Goal: Task Accomplishment & Management: Use online tool/utility

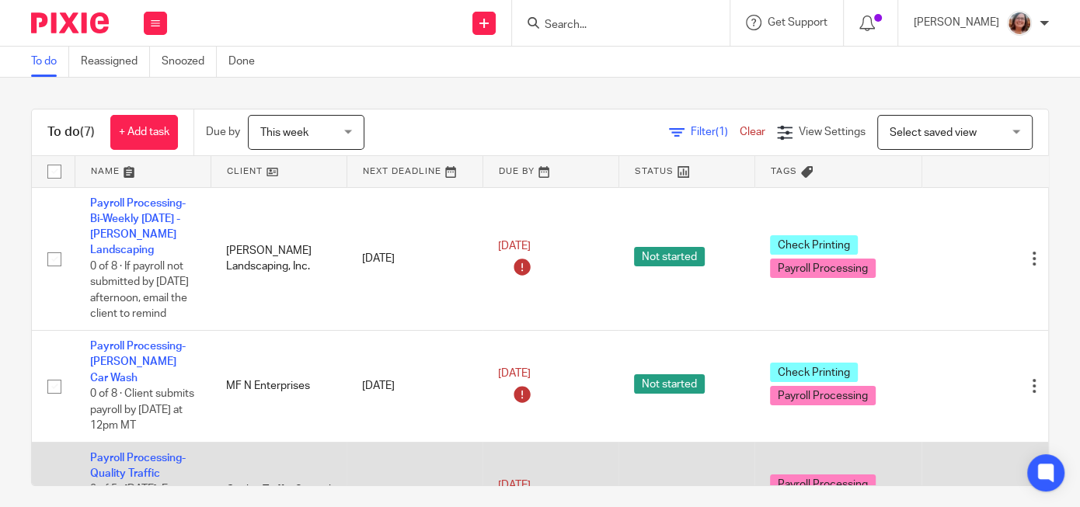
scroll to position [172, 0]
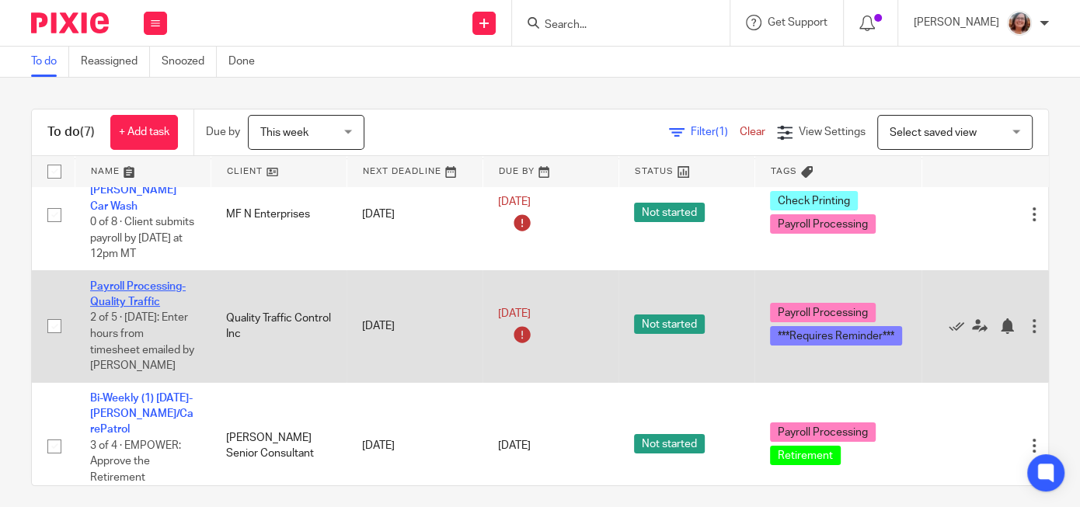
click at [141, 281] on link "Payroll Processing-Quality Traffic" at bounding box center [138, 294] width 96 height 26
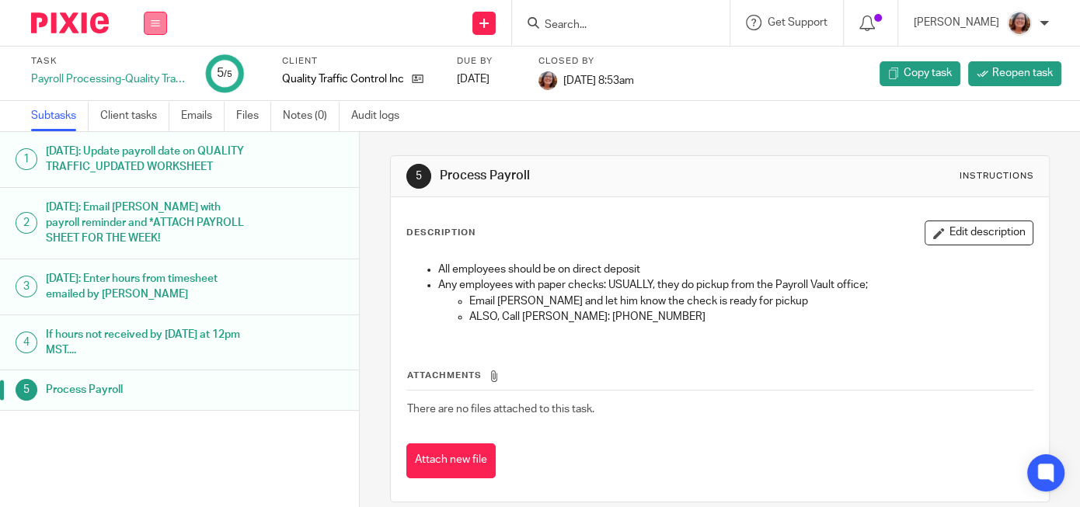
click at [153, 28] on button at bounding box center [155, 23] width 23 height 23
click at [160, 70] on link "Work" at bounding box center [147, 72] width 27 height 11
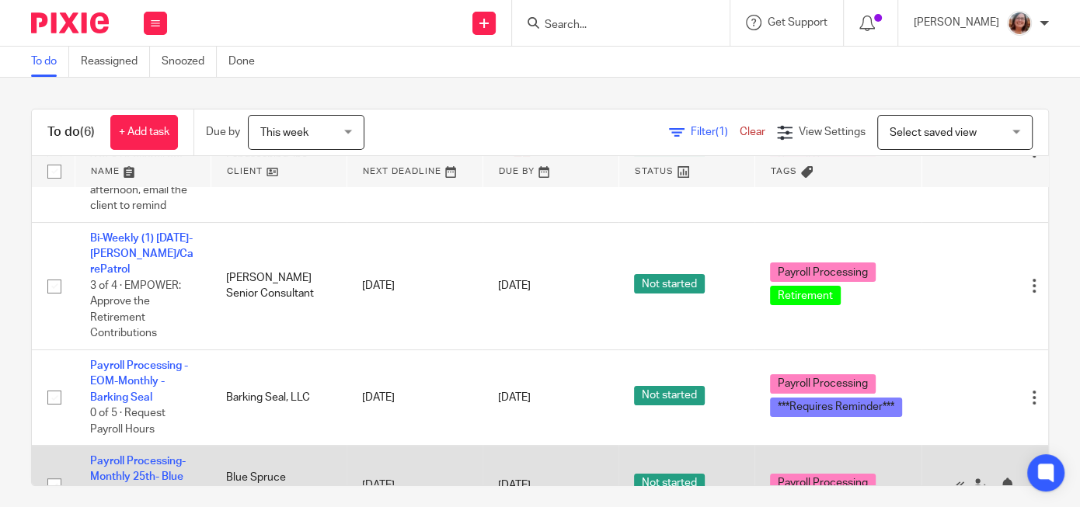
scroll to position [211, 0]
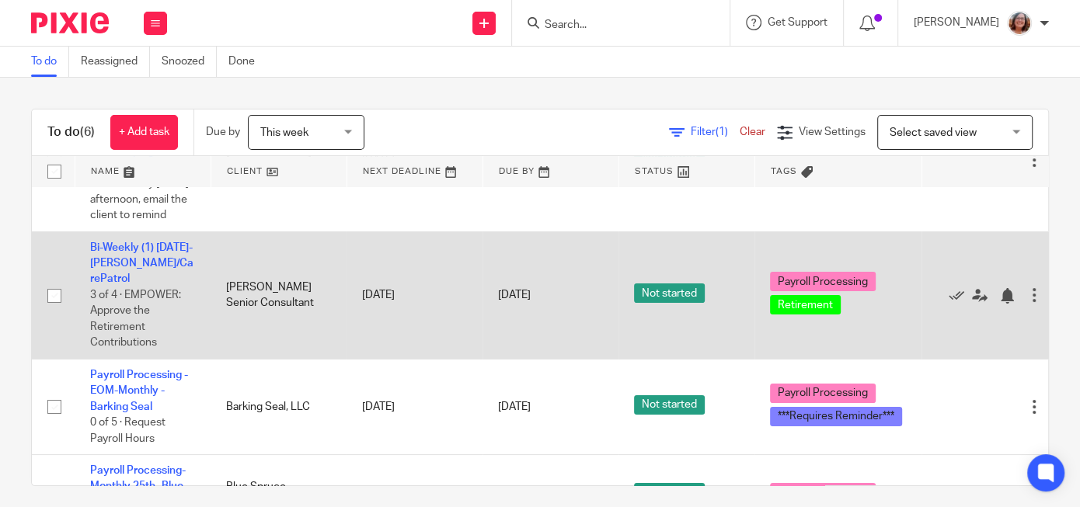
click at [123, 257] on td "Bi-Weekly (1) Friday- Jenn Gomer/CarePatrol 3 of 4 · EMPOWER: Approve the Retir…" at bounding box center [143, 295] width 136 height 127
click at [124, 263] on link "Bi-Weekly (1) [DATE]- [PERSON_NAME]/CarePatrol" at bounding box center [141, 263] width 103 height 43
